Goal: Information Seeking & Learning: Learn about a topic

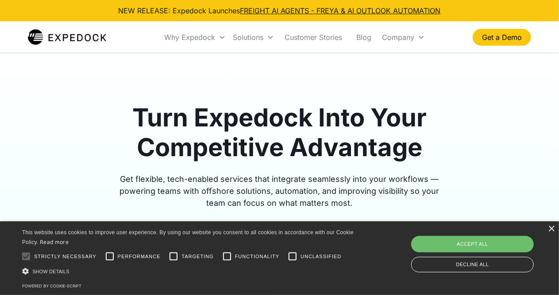
click at [552, 224] on div "× This website uses cookies to improve user experience. By using our website yo…" at bounding box center [279, 258] width 559 height 74
click at [552, 231] on div "×" at bounding box center [551, 228] width 7 height 7
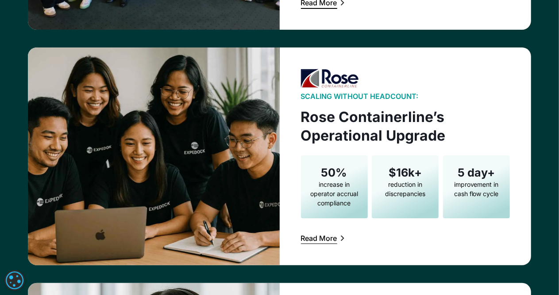
scroll to position [1683, 0]
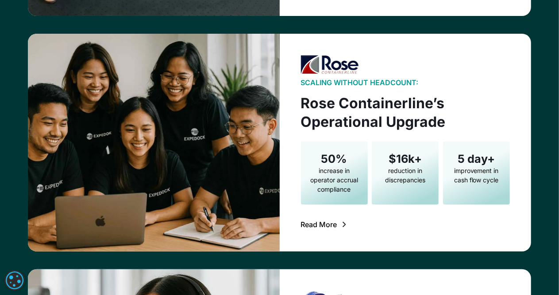
click at [318, 221] on div "Read More" at bounding box center [319, 224] width 36 height 7
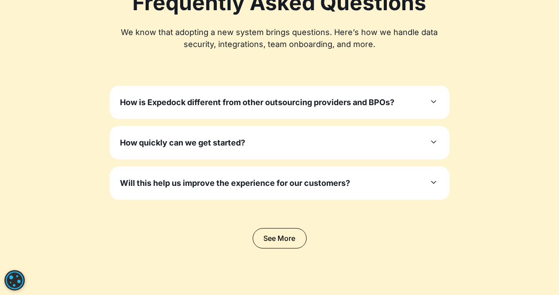
scroll to position [2788, 0]
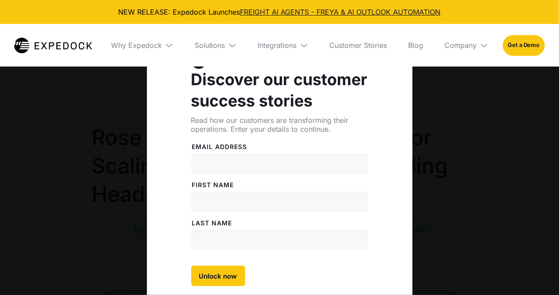
select select
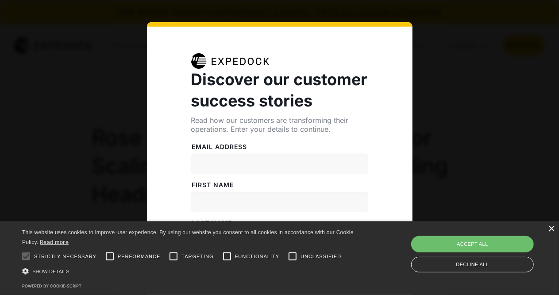
click at [555, 227] on div "×" at bounding box center [551, 228] width 7 height 7
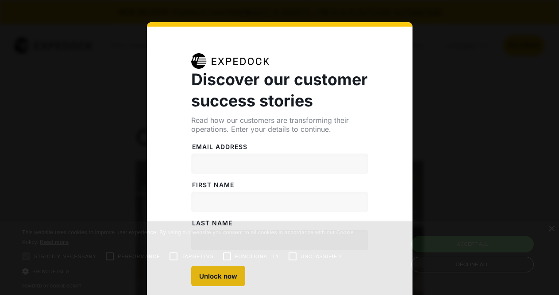
select select
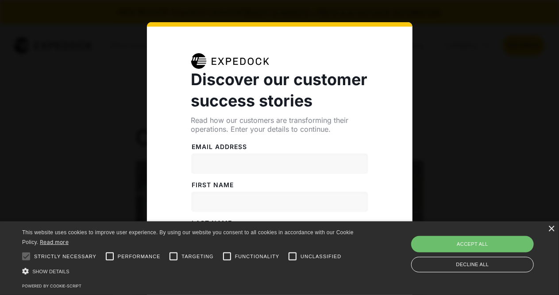
scroll to position [86, 0]
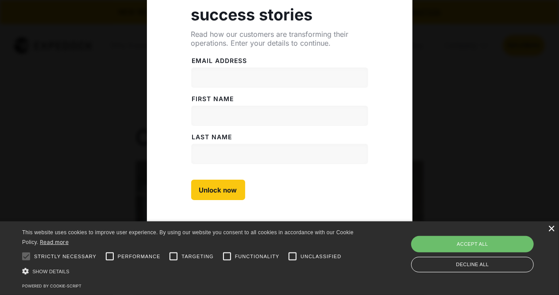
click at [551, 228] on div "×" at bounding box center [551, 228] width 7 height 7
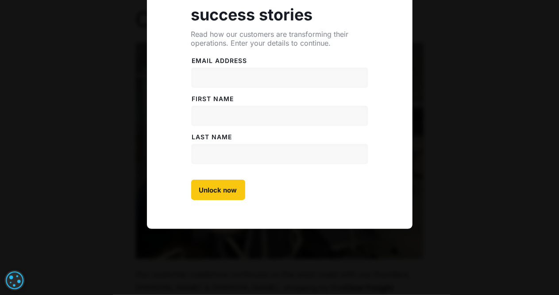
scroll to position [0, 0]
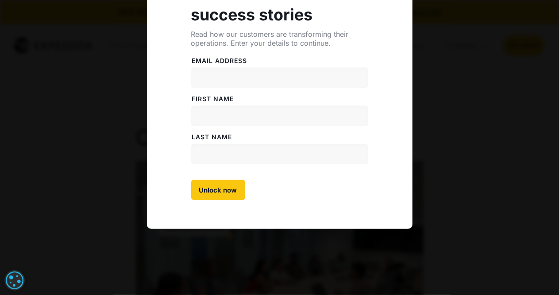
click at [449, 78] on div "Discover our customer success stories Read how our customers are transforming t…" at bounding box center [279, 104] width 559 height 381
